Goal: Navigation & Orientation: Go to known website

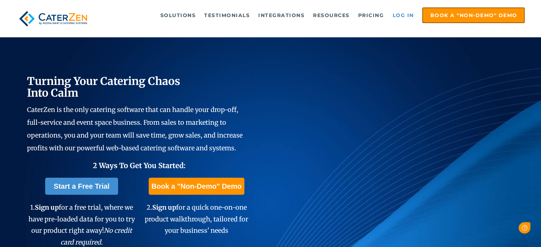
click at [399, 17] on link "Log in" at bounding box center [403, 15] width 28 height 14
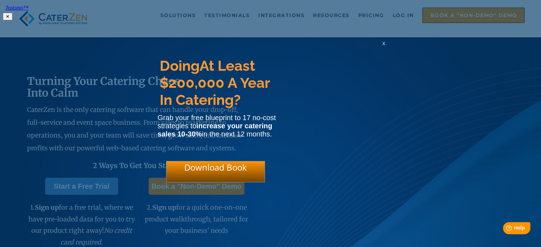
click at [390, 11] on html "Justuno™ ✕ Doing At Least $200,000 A Year In Catering? Grab your free blueprint…" at bounding box center [270, 11] width 541 height 23
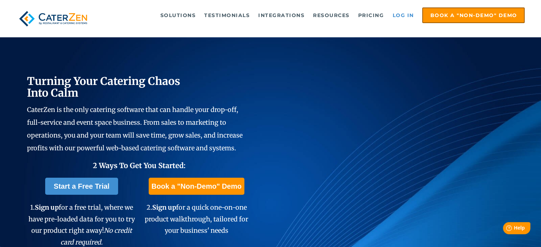
click at [394, 14] on link "Log in" at bounding box center [403, 15] width 28 height 14
